Goal: Task Accomplishment & Management: Use online tool/utility

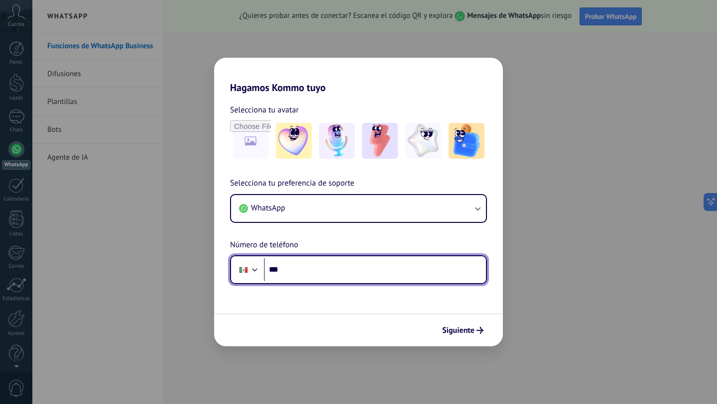
click at [282, 276] on input "***" at bounding box center [375, 270] width 222 height 23
click at [321, 276] on input "***" at bounding box center [375, 270] width 222 height 23
type input "**"
click at [255, 268] on div at bounding box center [255, 269] width 12 height 12
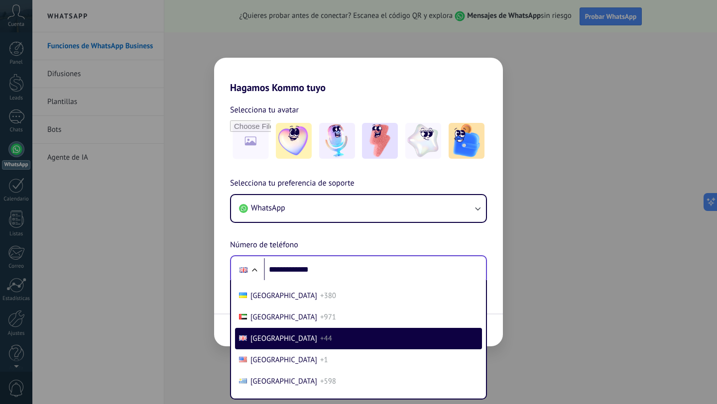
scroll to position [2573, 0]
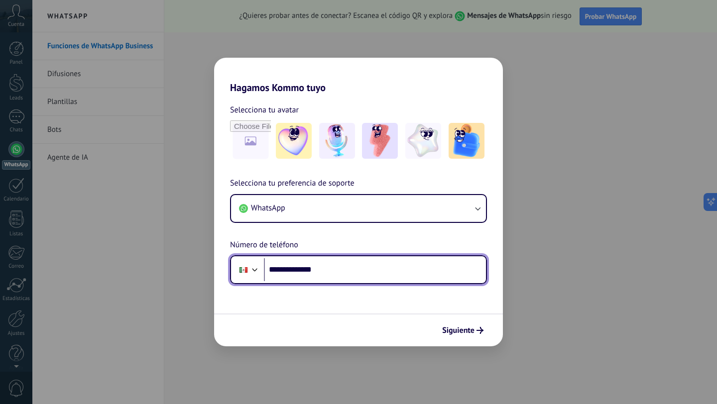
click at [289, 273] on input "**********" at bounding box center [375, 270] width 222 height 23
click at [290, 267] on input "**********" at bounding box center [375, 270] width 222 height 23
type input "**********"
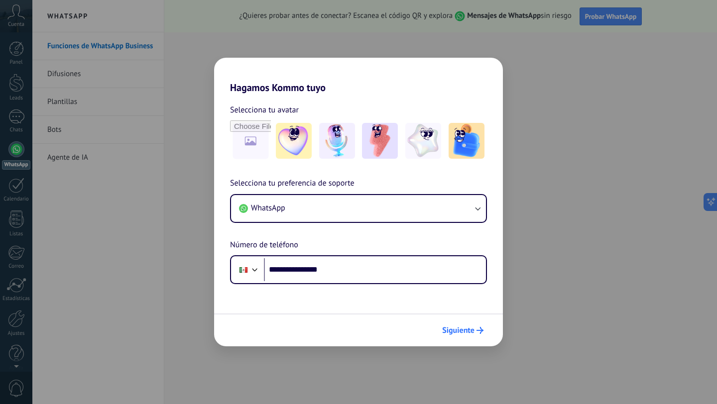
click at [475, 331] on span "Siguiente" at bounding box center [462, 330] width 41 height 7
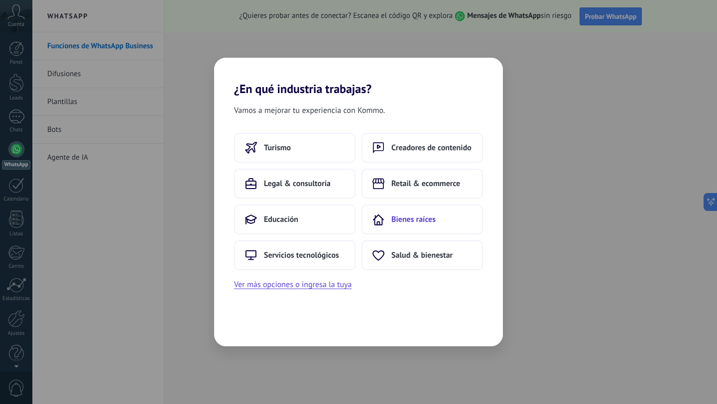
click at [416, 219] on span "Bienes raíces" at bounding box center [413, 220] width 44 height 10
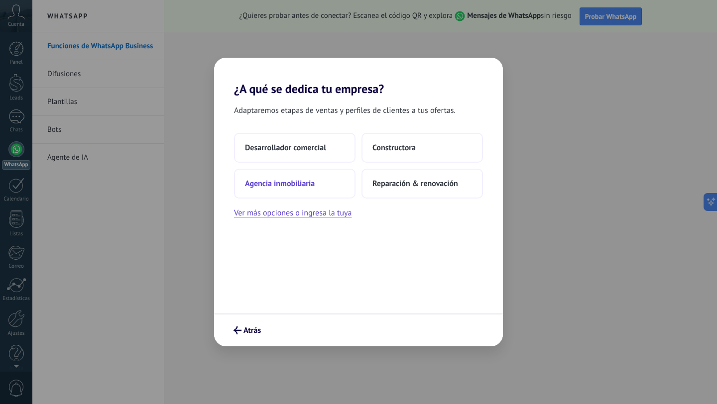
click at [279, 195] on button "Agencia inmobiliaria" at bounding box center [295, 184] width 122 height 30
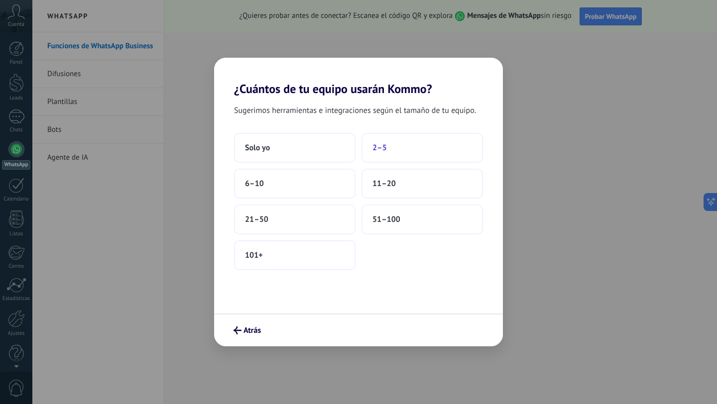
click at [385, 144] on span "2–5" at bounding box center [380, 148] width 14 height 10
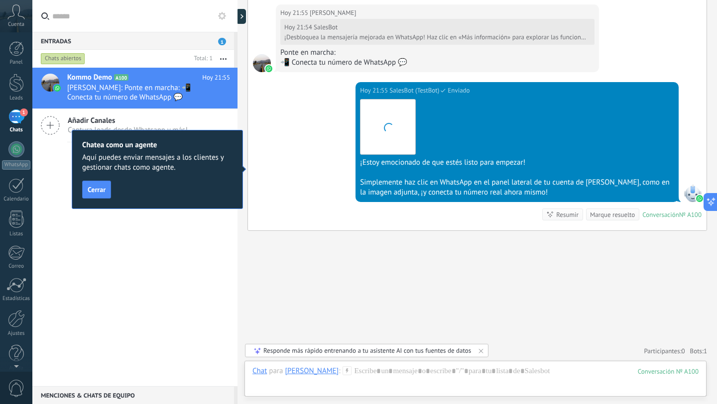
scroll to position [758, 0]
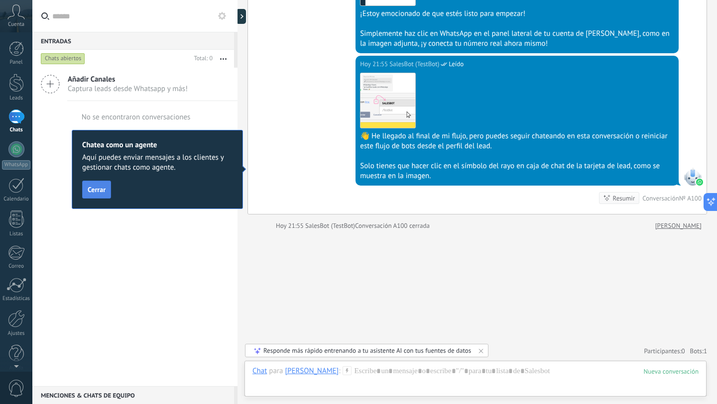
click at [89, 193] on span "Cerrar" at bounding box center [97, 189] width 18 height 7
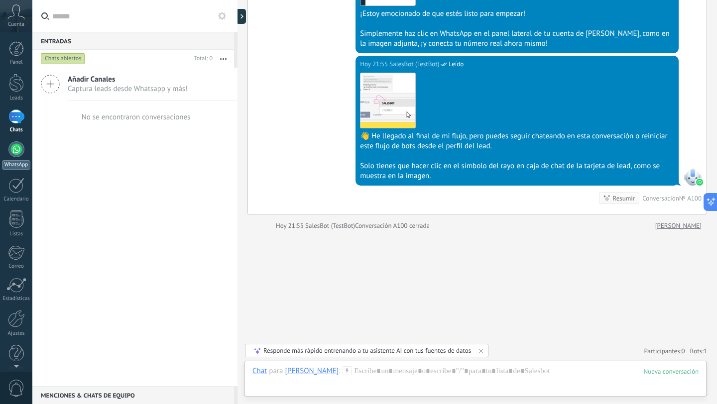
click at [14, 151] on div at bounding box center [16, 149] width 16 height 16
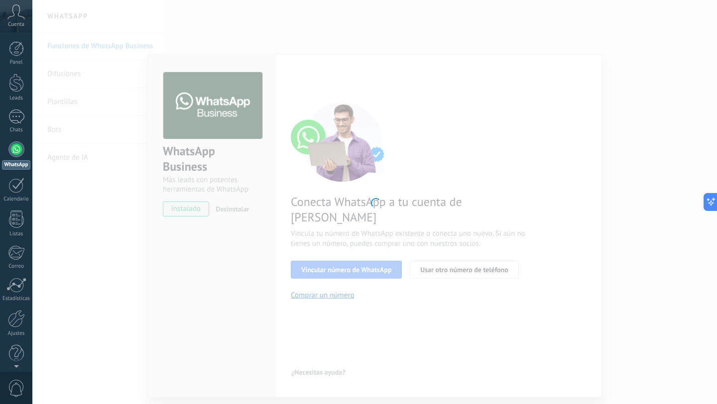
click at [375, 141] on div at bounding box center [374, 202] width 685 height 404
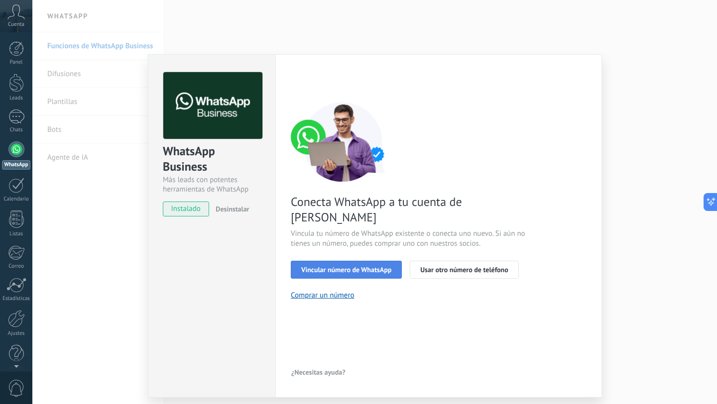
click at [350, 266] on span "Vincular número de WhatsApp" at bounding box center [346, 269] width 90 height 7
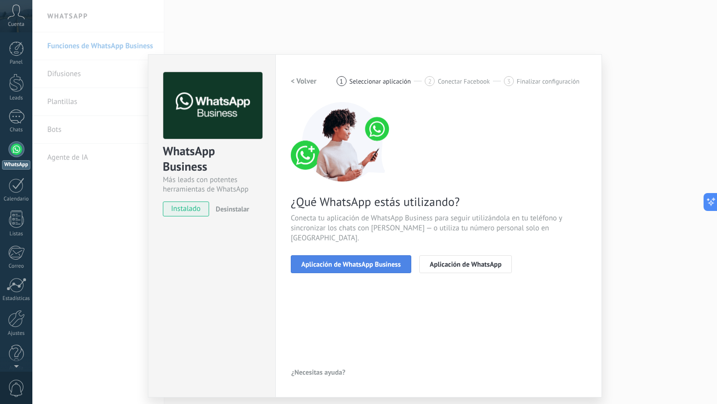
click at [373, 261] on span "Aplicación de WhatsApp Business" at bounding box center [351, 264] width 100 height 7
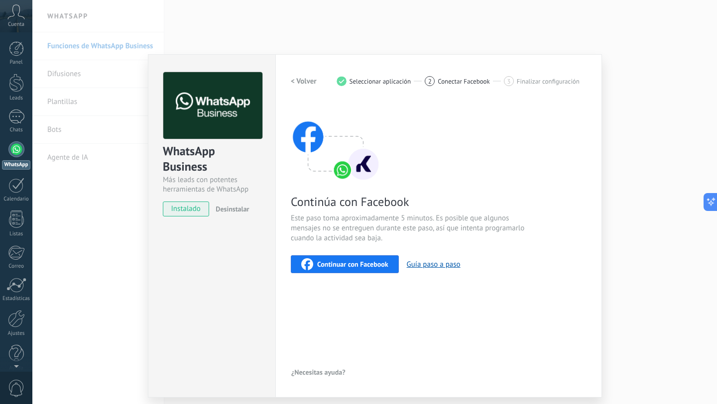
click at [358, 263] on span "Continuar con Facebook" at bounding box center [352, 264] width 71 height 7
click at [366, 267] on span "Continuar con Facebook" at bounding box center [352, 264] width 71 height 7
click at [349, 270] on button "Continuar con Facebook" at bounding box center [345, 265] width 108 height 18
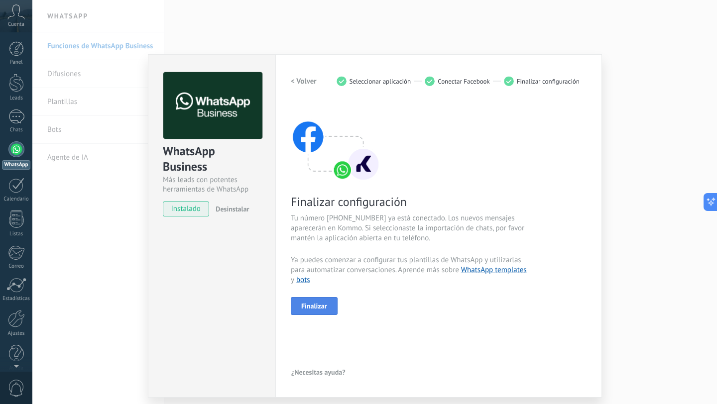
click at [327, 306] on button "Finalizar" at bounding box center [314, 306] width 47 height 18
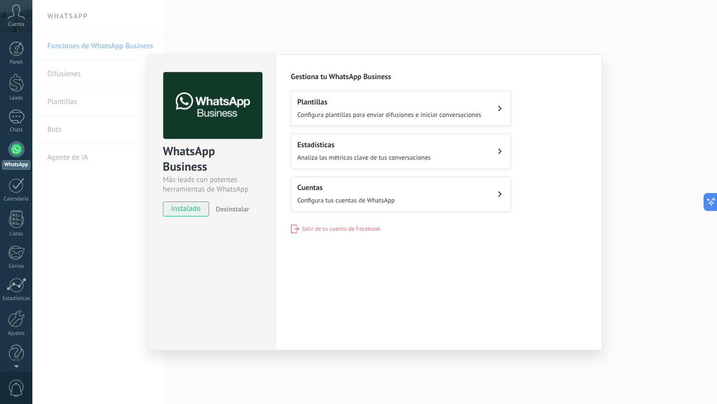
click at [343, 202] on span "Configura tus cuentas de WhatsApp" at bounding box center [346, 200] width 98 height 8
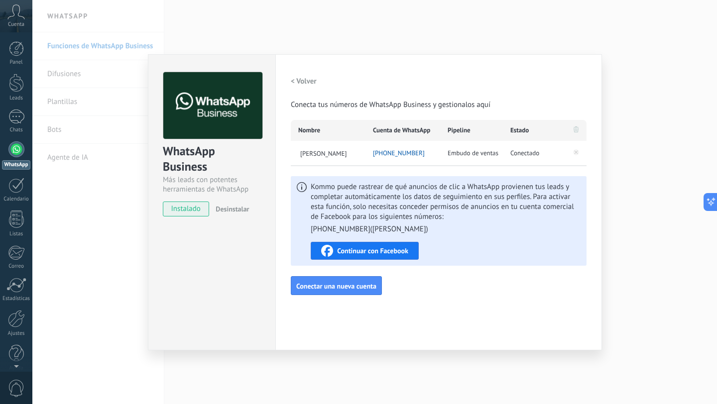
click at [404, 253] on span "Continuar con Facebook" at bounding box center [372, 251] width 71 height 7
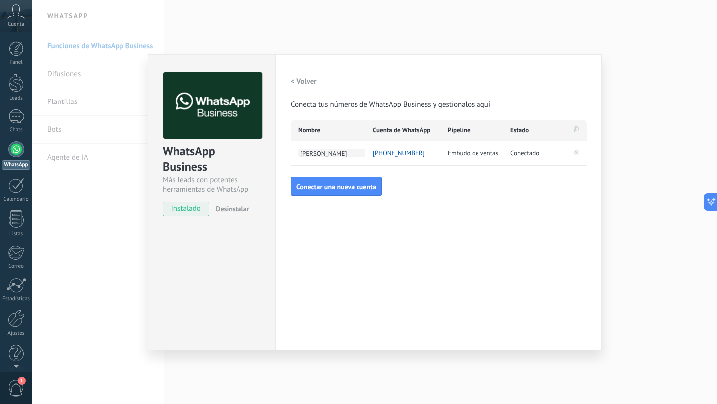
click at [338, 151] on span "[PERSON_NAME]" at bounding box center [331, 153] width 67 height 8
click at [303, 83] on h2 "< Volver" at bounding box center [304, 81] width 26 height 9
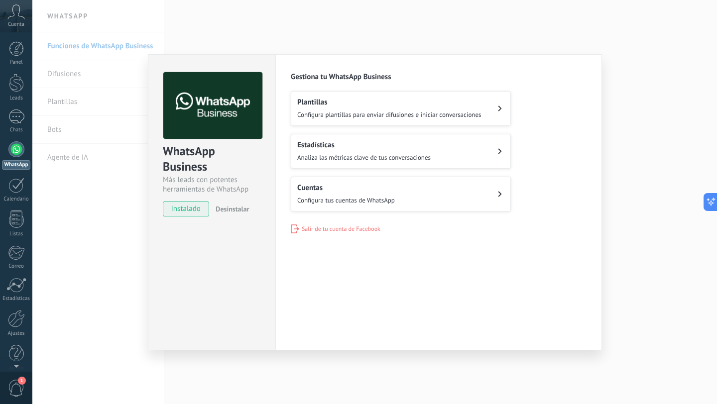
click at [339, 159] on span "Analiza las métricas clave de tus conversaciones" at bounding box center [363, 157] width 133 height 8
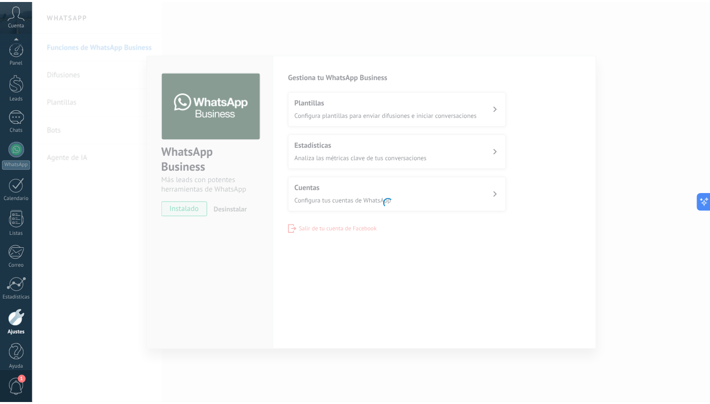
scroll to position [10, 0]
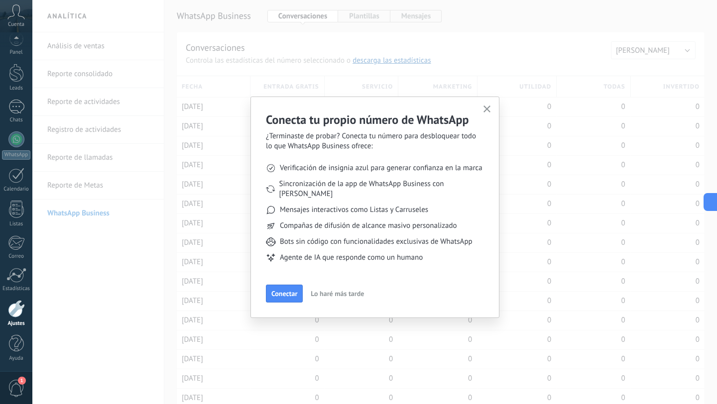
click at [336, 290] on span "Lo haré más tarde" at bounding box center [337, 293] width 53 height 7
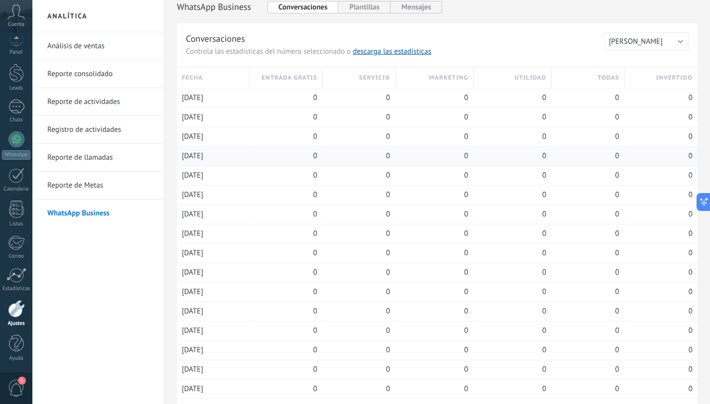
scroll to position [0, 0]
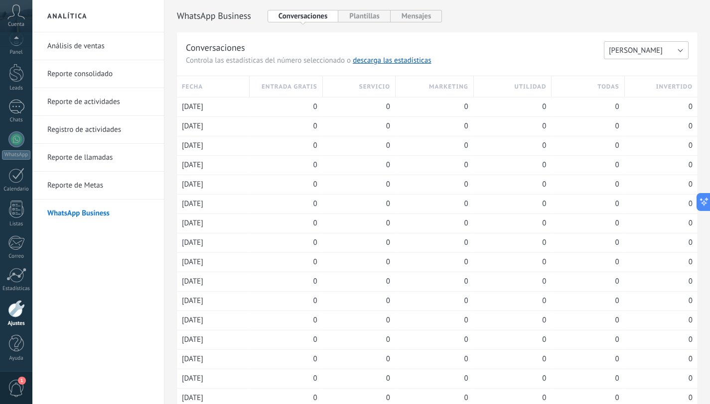
click at [644, 49] on button "[PERSON_NAME]" at bounding box center [646, 50] width 85 height 18
click at [572, 53] on h3 "Conversaciones" at bounding box center [395, 47] width 418 height 12
click at [372, 16] on button "Plantillas" at bounding box center [364, 16] width 52 height 12
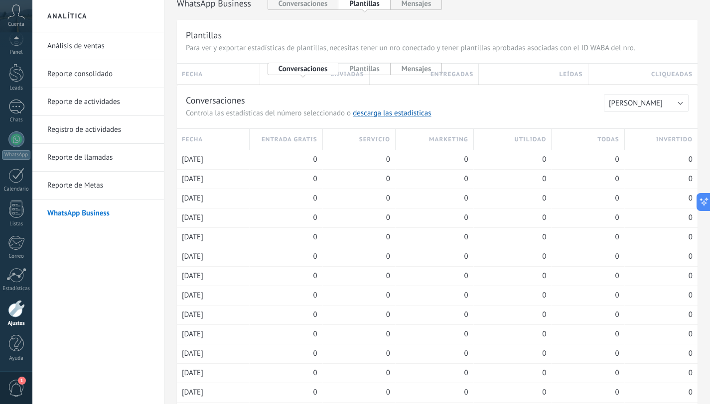
scroll to position [13, 0]
click at [360, 69] on button "Plantillas" at bounding box center [364, 68] width 52 height 12
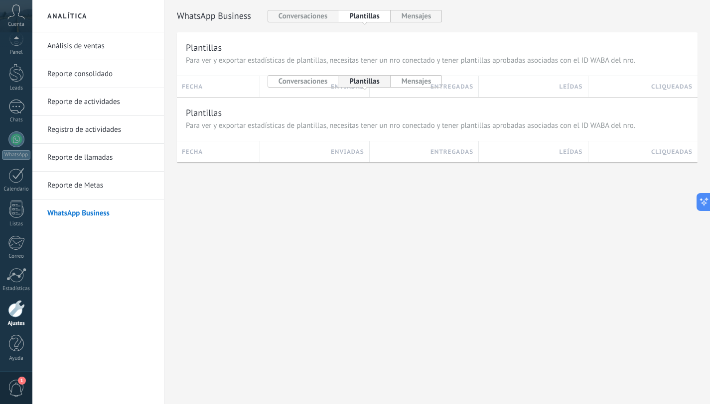
scroll to position [0, 0]
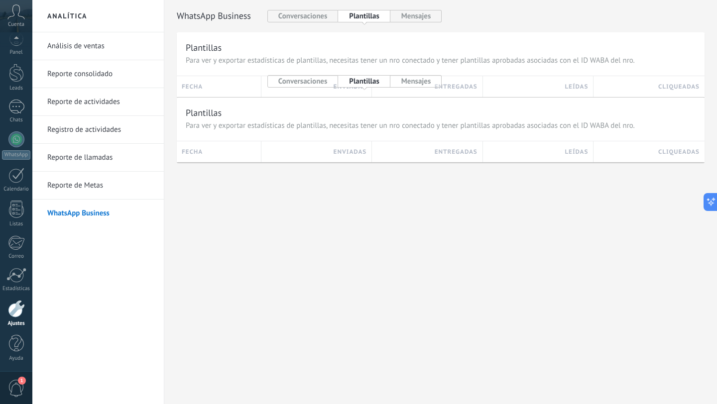
click at [408, 84] on button "Mensajes" at bounding box center [416, 81] width 52 height 12
click at [412, 16] on button "Mensajes" at bounding box center [416, 16] width 52 height 12
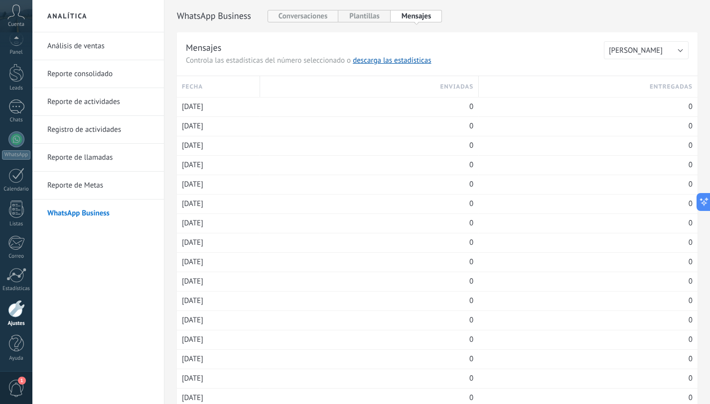
click at [281, 20] on button "Conversaciones" at bounding box center [302, 16] width 71 height 12
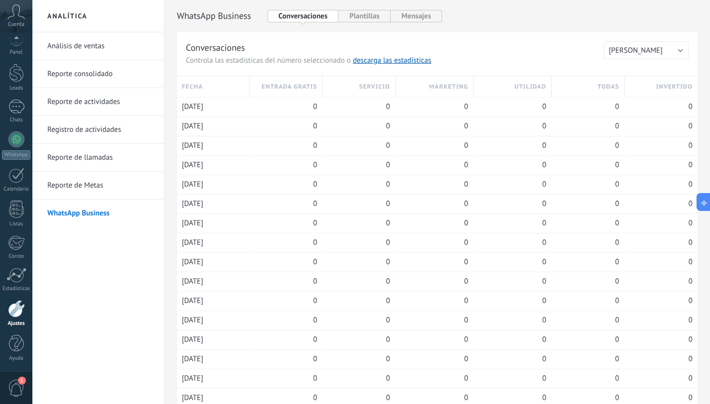
click at [104, 47] on link "Análisis de ventas" at bounding box center [100, 46] width 107 height 28
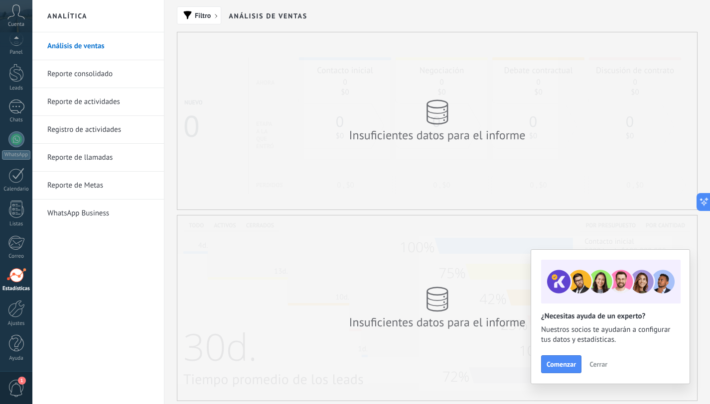
click at [91, 76] on link "Reporte consolidado" at bounding box center [100, 74] width 107 height 28
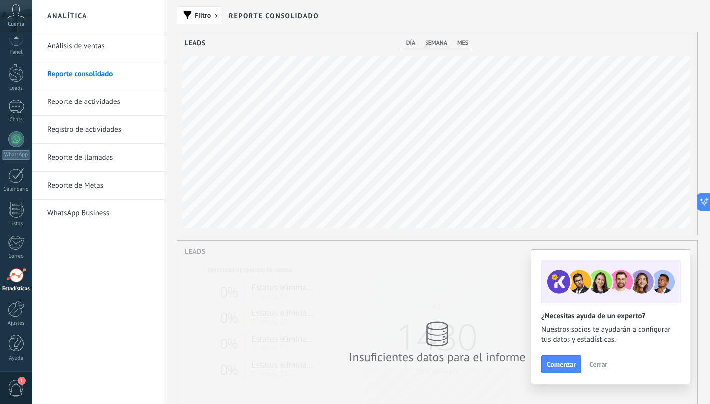
scroll to position [203, 520]
click at [95, 107] on link "Reporte de actividades" at bounding box center [100, 102] width 107 height 28
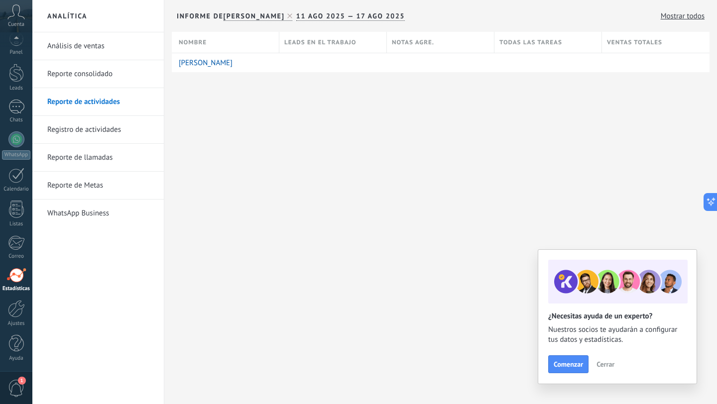
click at [91, 128] on link "Registro de actividades" at bounding box center [100, 130] width 107 height 28
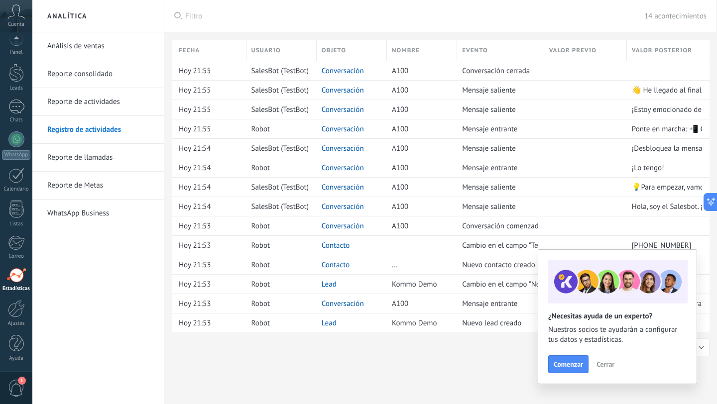
click at [88, 161] on link "Reporte de llamadas" at bounding box center [100, 158] width 107 height 28
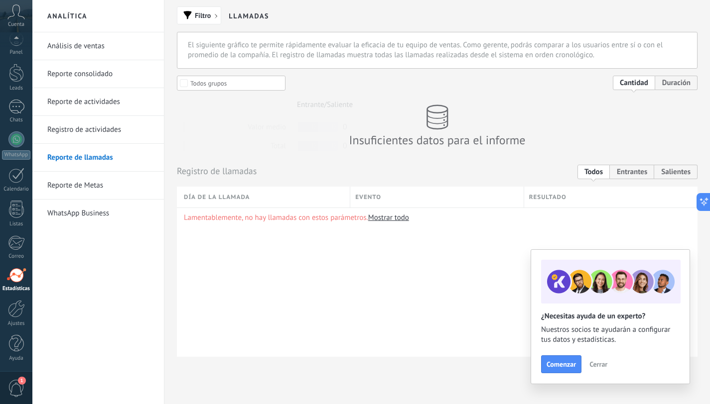
click at [88, 131] on link "Registro de actividades" at bounding box center [100, 130] width 107 height 28
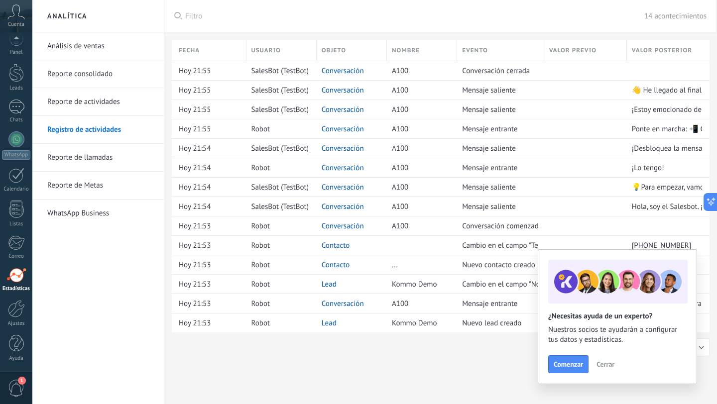
click at [96, 162] on link "Reporte de llamadas" at bounding box center [100, 158] width 107 height 28
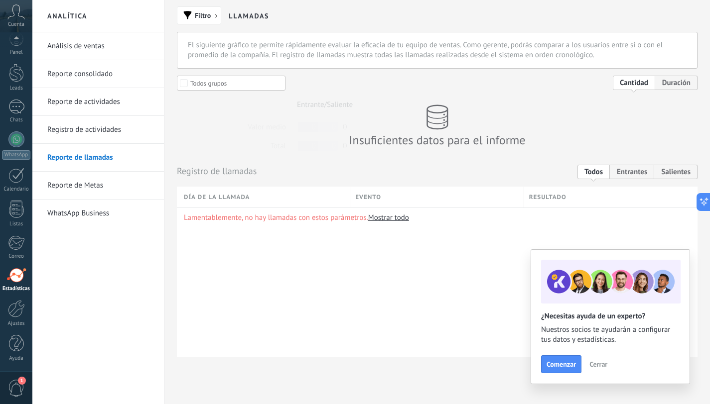
click at [89, 180] on link "Reporte de Metas" at bounding box center [100, 186] width 107 height 28
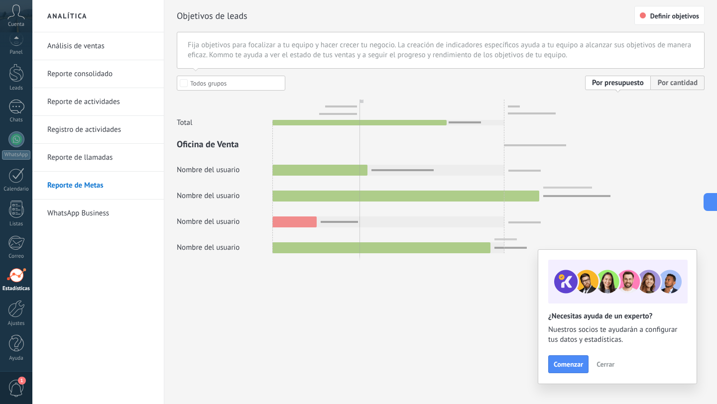
click at [94, 206] on link "WhatsApp Business" at bounding box center [100, 214] width 107 height 28
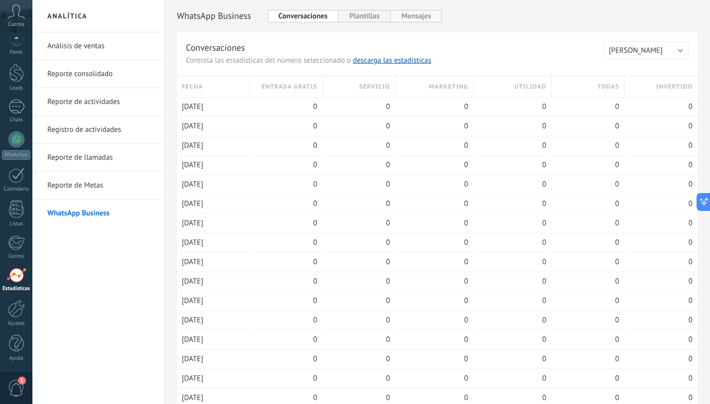
click at [429, 13] on button "Mensajes" at bounding box center [416, 16] width 52 height 12
